Goal: Information Seeking & Learning: Learn about a topic

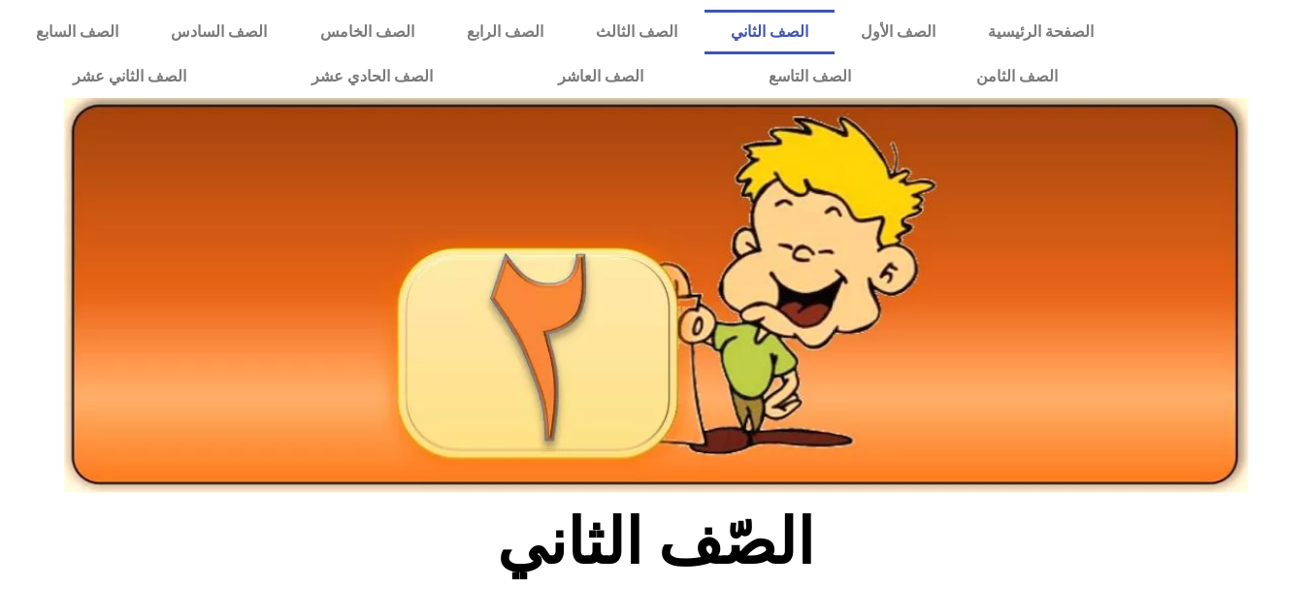
click at [1298, 312] on div at bounding box center [655, 340] width 1311 height 326
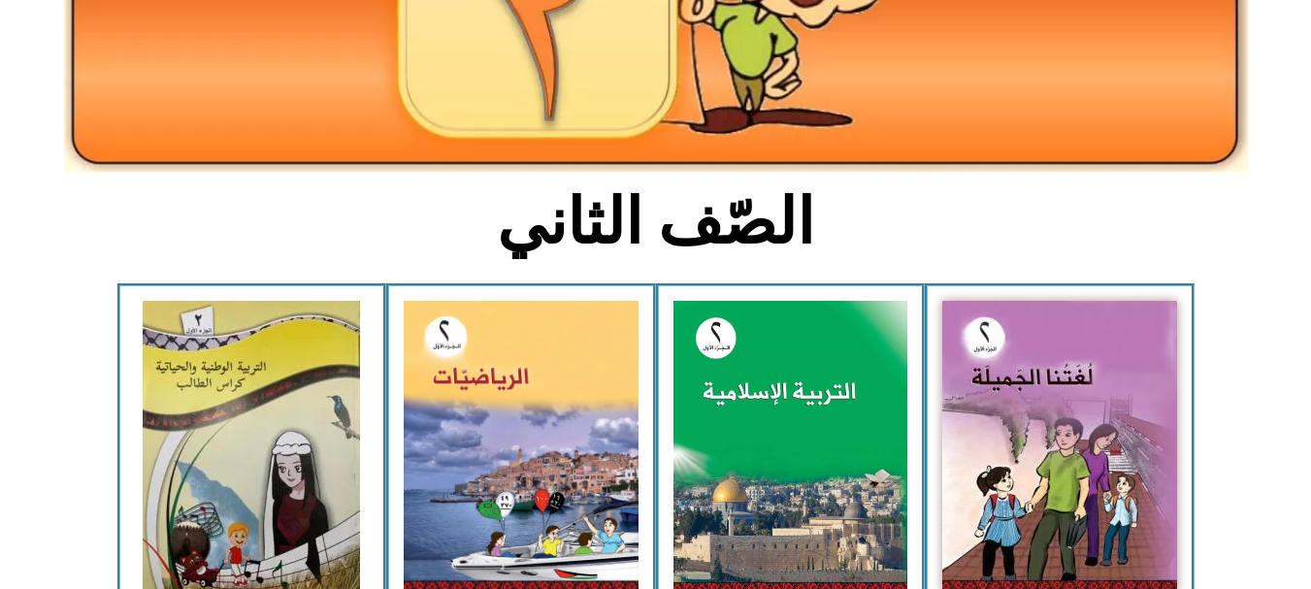
scroll to position [388, 0]
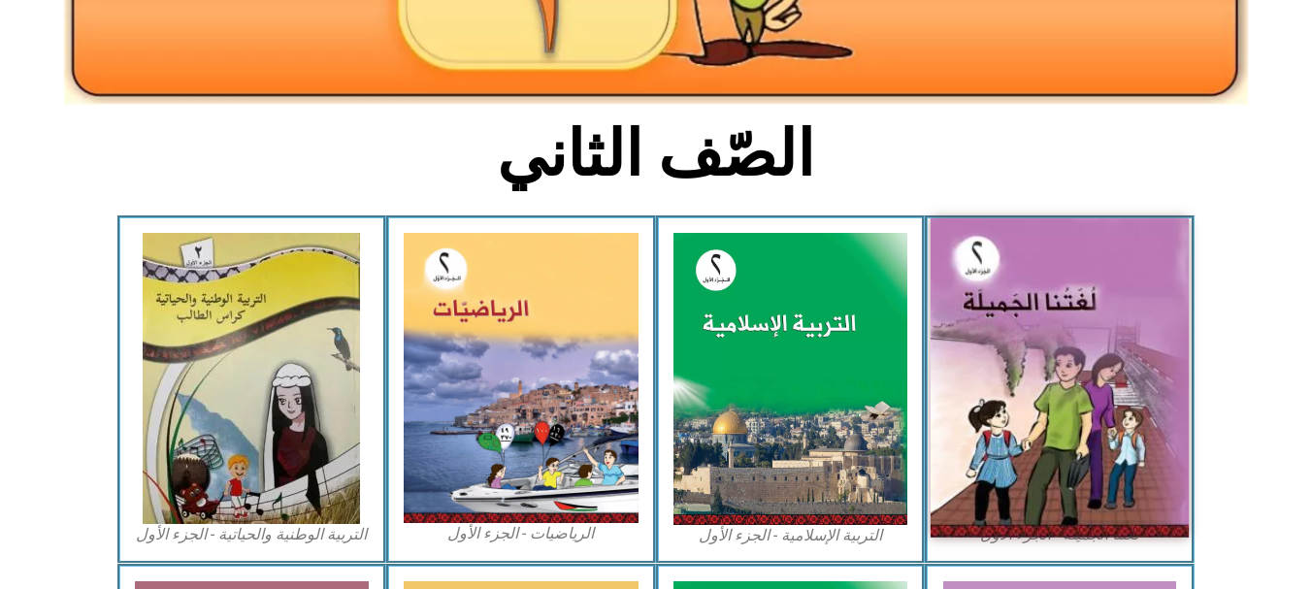
click at [1012, 356] on img at bounding box center [1060, 377] width 258 height 319
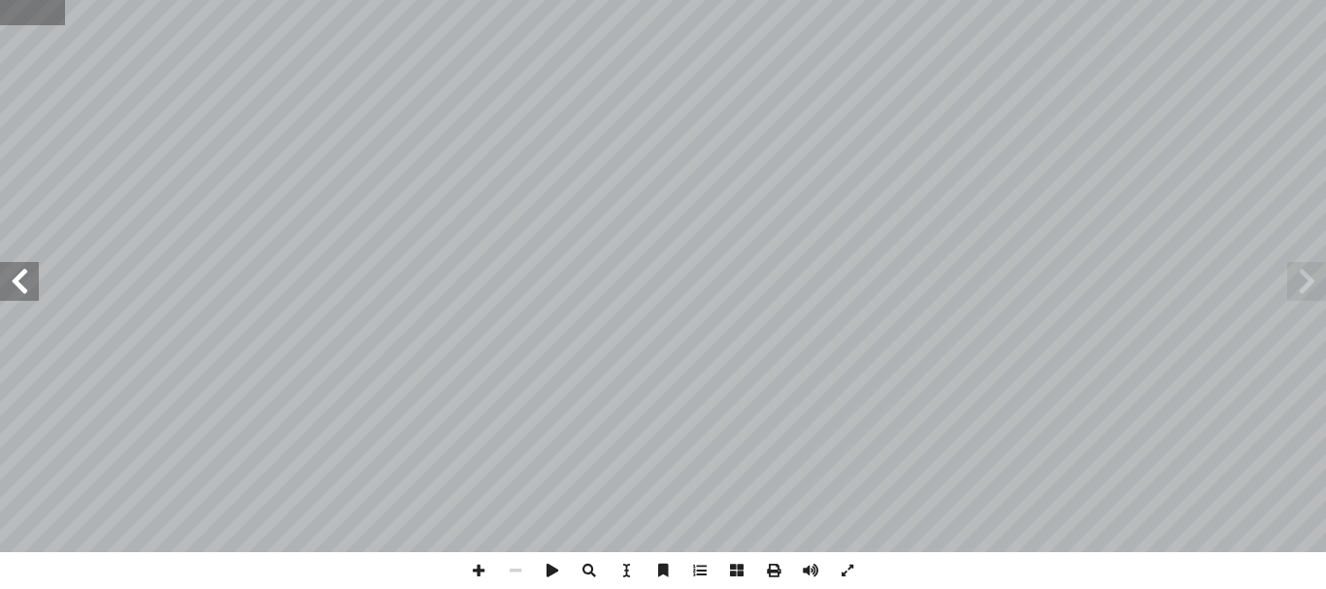
click at [22, 22] on input "text" at bounding box center [32, 12] width 65 height 25
type input "**"
click at [1299, 286] on span at bounding box center [1306, 281] width 39 height 39
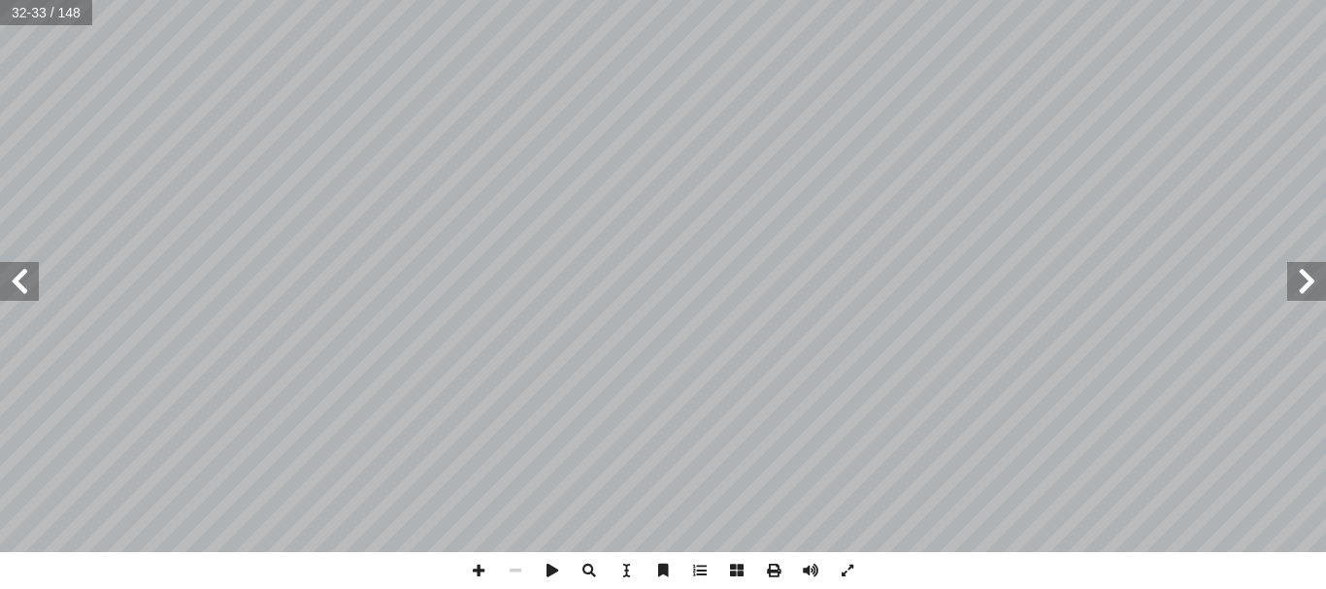
click at [1299, 286] on span at bounding box center [1306, 281] width 39 height 39
click at [14, 289] on span at bounding box center [19, 281] width 39 height 39
click at [25, 293] on span at bounding box center [19, 281] width 39 height 39
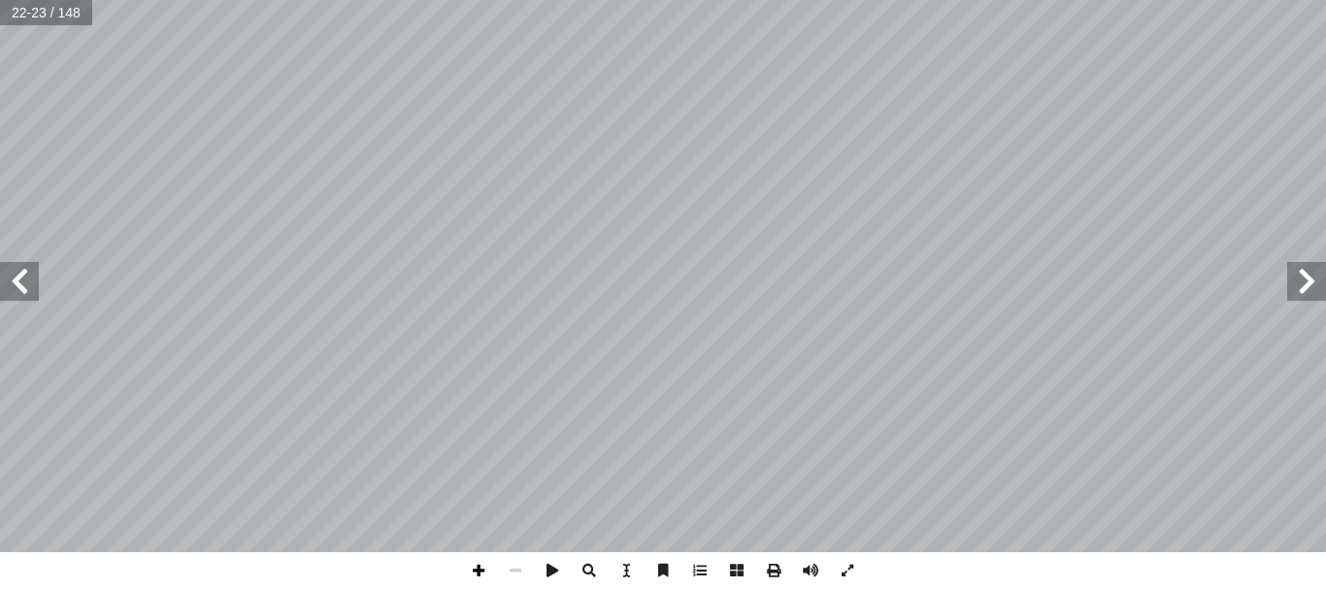
click at [468, 578] on span at bounding box center [478, 570] width 37 height 37
click at [473, 567] on span at bounding box center [478, 570] width 37 height 37
click at [519, 574] on span at bounding box center [515, 570] width 37 height 37
